Goal: Task Accomplishment & Management: Manage account settings

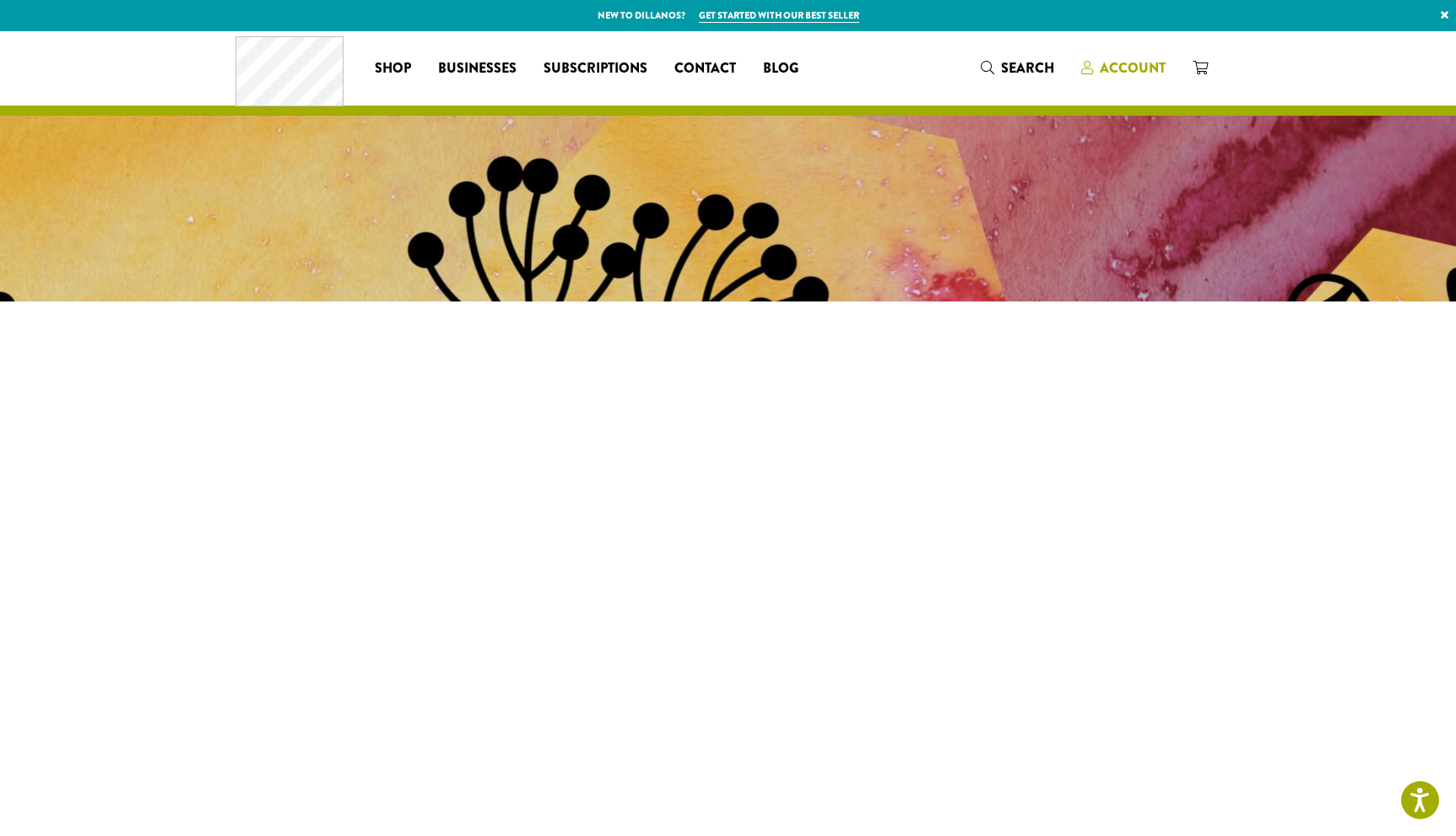
click at [1124, 70] on span "Account" at bounding box center [1133, 68] width 66 height 19
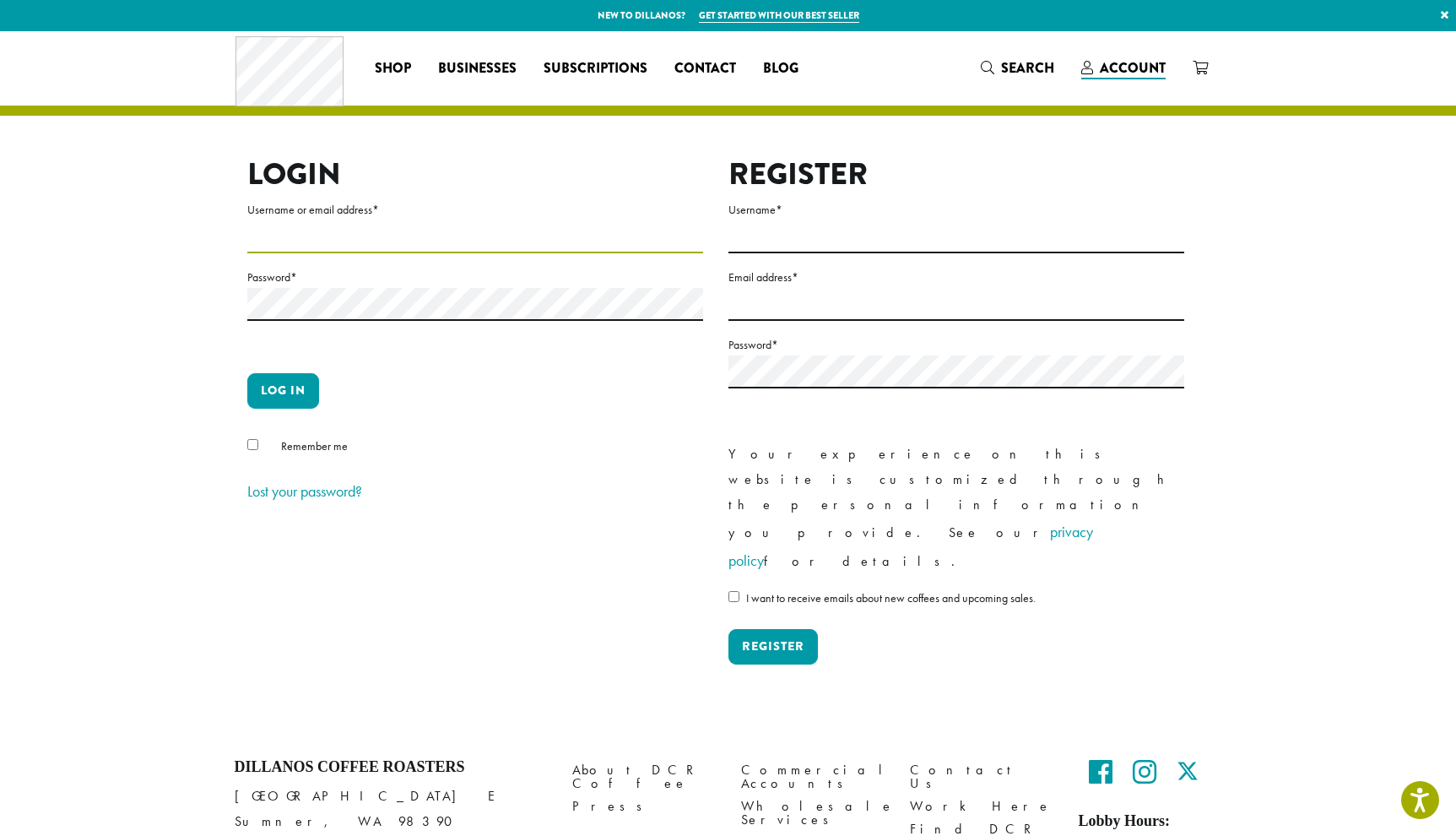
click at [306, 241] on input "Username or email address *" at bounding box center [475, 237] width 455 height 33
type input "**********"
click at [292, 402] on button "Log in" at bounding box center [283, 391] width 71 height 36
